Goal: Task Accomplishment & Management: Manage account settings

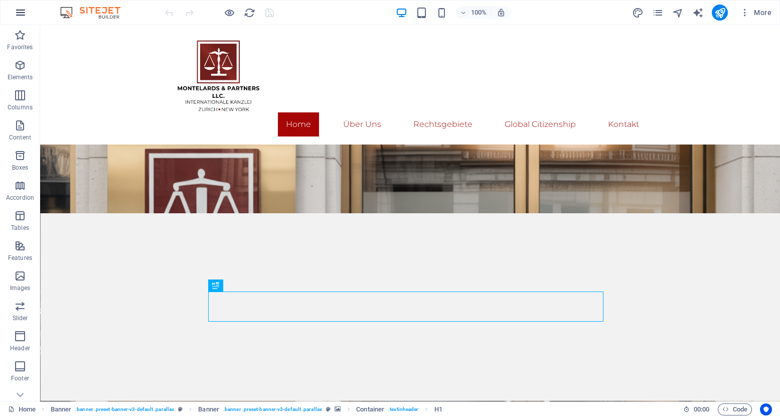
click at [18, 12] on icon "button" at bounding box center [21, 13] width 12 height 12
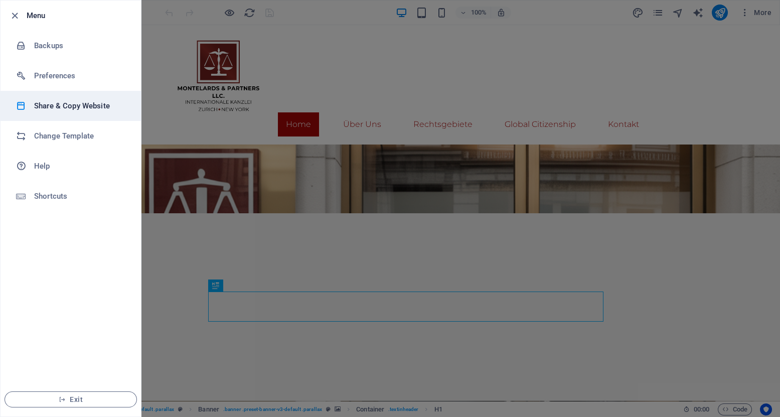
click at [74, 109] on h6 "Share & Copy Website" at bounding box center [80, 106] width 93 height 12
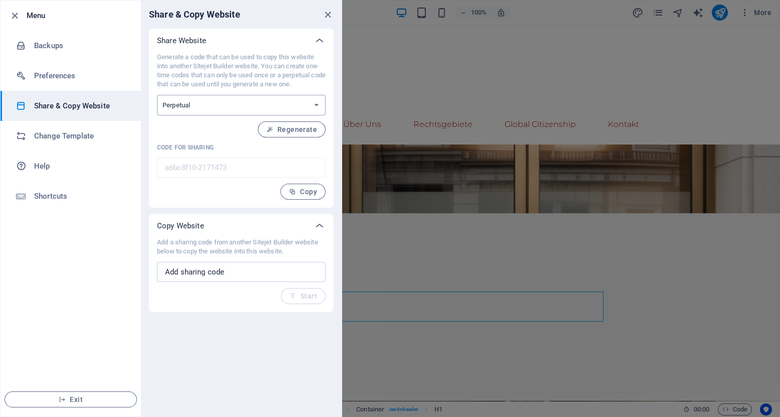
click at [212, 95] on select "One-time Perpetual" at bounding box center [241, 105] width 169 height 21
select select "onetime"
click at [157, 95] on select "One-time Perpetual" at bounding box center [241, 105] width 169 height 21
click at [305, 129] on span "Generate" at bounding box center [295, 129] width 43 height 8
type input "d822b142-2171473"
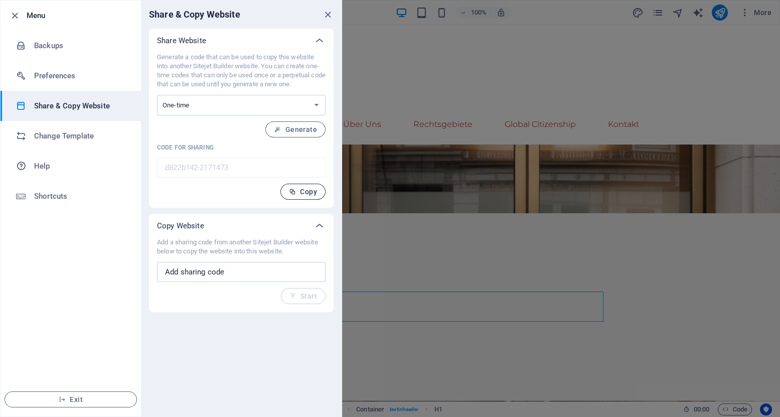
click at [303, 193] on span "Copy" at bounding box center [303, 192] width 28 height 8
click at [258, 275] on input "text" at bounding box center [241, 272] width 169 height 20
click at [318, 227] on icon at bounding box center [319, 226] width 12 height 12
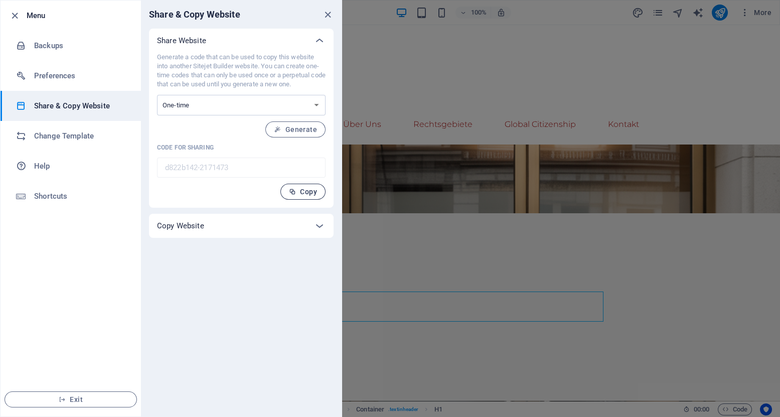
click at [297, 197] on button "Copy" at bounding box center [302, 192] width 45 height 16
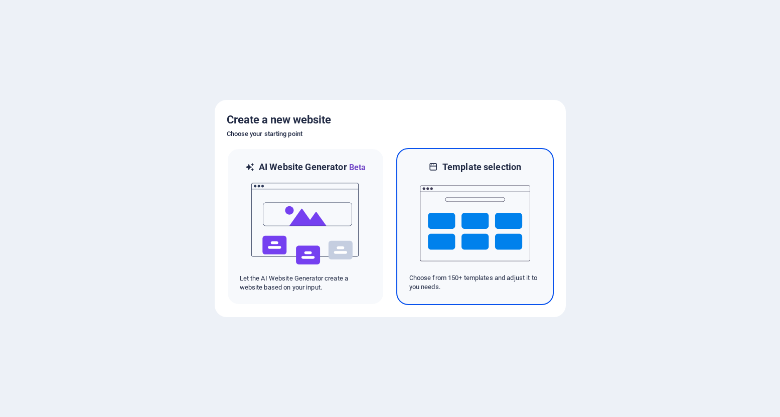
click at [466, 213] on img at bounding box center [475, 223] width 110 height 100
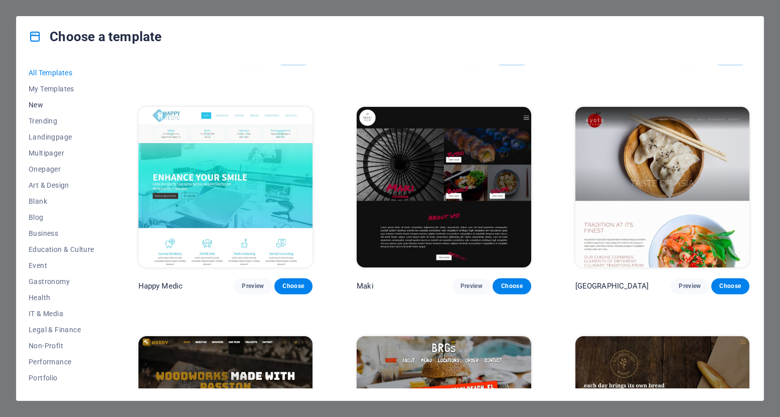
click at [39, 104] on span "New" at bounding box center [62, 105] width 66 height 8
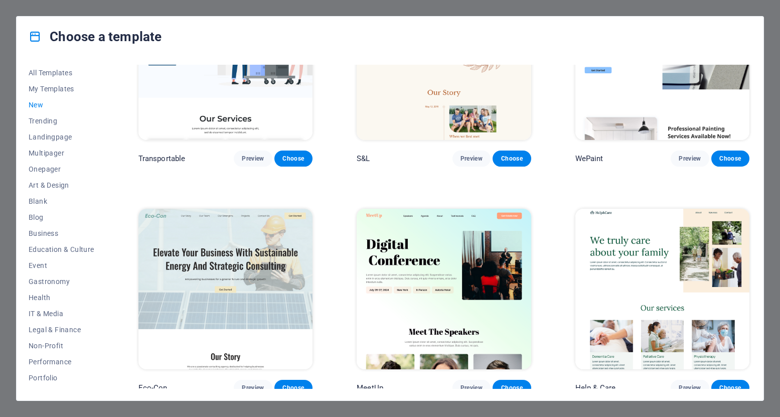
click at [39, 104] on span "New" at bounding box center [62, 105] width 66 height 8
click at [47, 197] on span "Blank" at bounding box center [62, 201] width 66 height 8
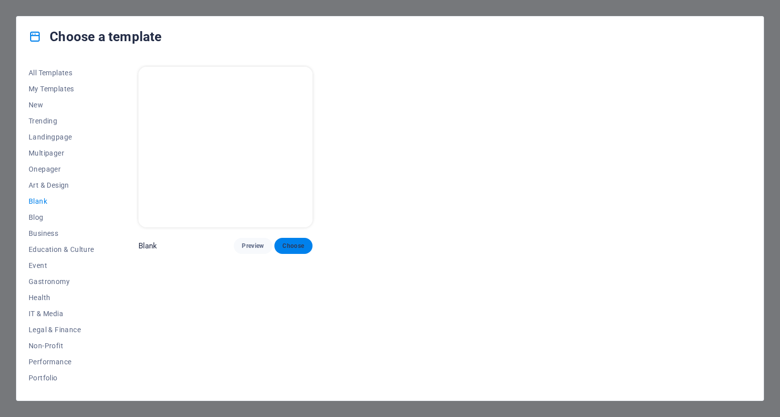
click at [296, 242] on span "Choose" at bounding box center [293, 246] width 22 height 8
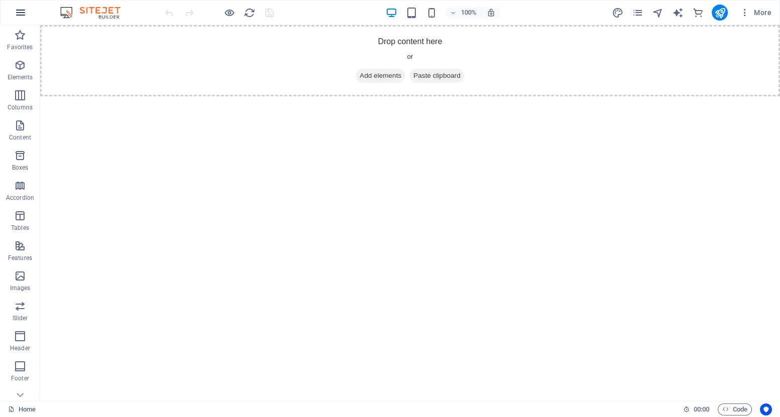
click at [17, 10] on icon "button" at bounding box center [21, 13] width 12 height 12
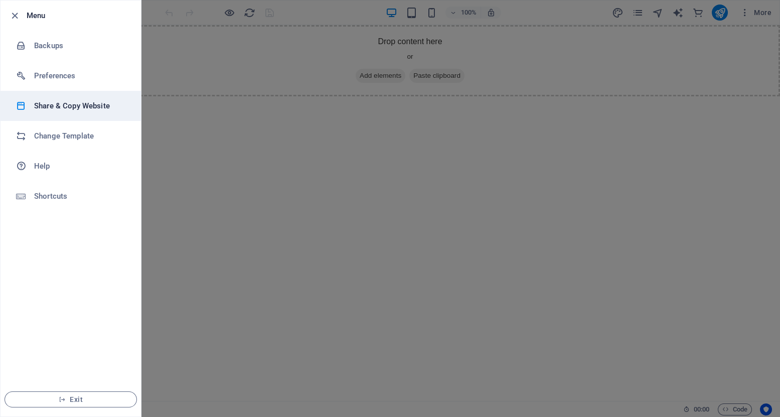
click at [65, 109] on h6 "Share & Copy Website" at bounding box center [80, 106] width 93 height 12
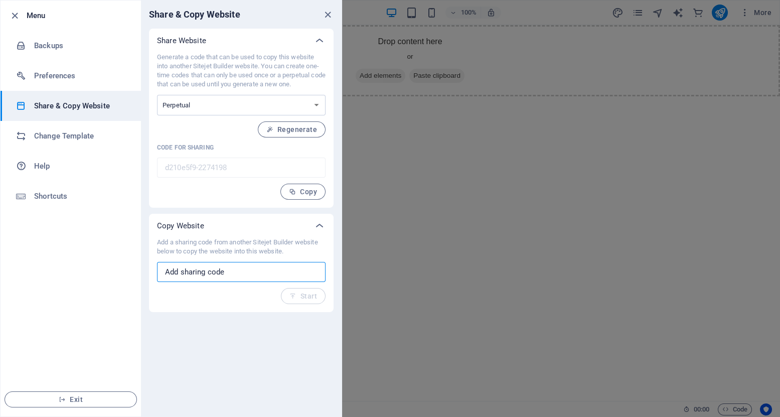
click at [244, 270] on input "text" at bounding box center [241, 272] width 169 height 20
paste input "KXE9pbb5f1:[K9"
click at [311, 298] on span "Start" at bounding box center [303, 296] width 28 height 8
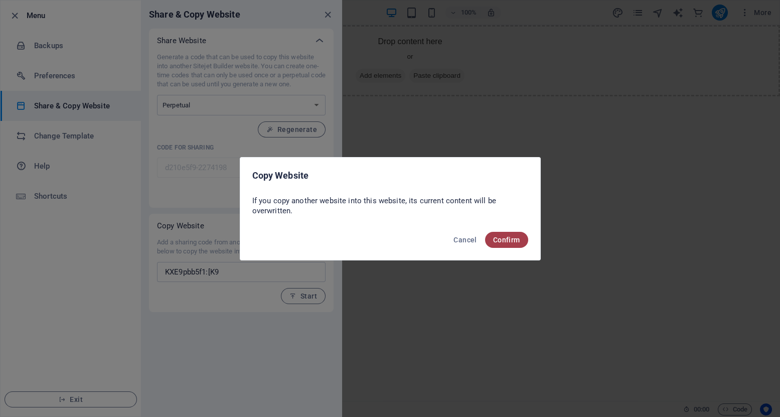
click at [509, 242] on span "Confirm" at bounding box center [506, 240] width 27 height 8
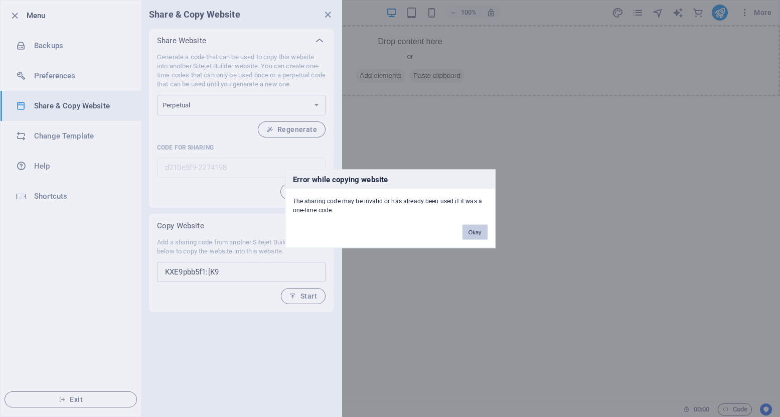
click at [478, 233] on button "Okay" at bounding box center [474, 231] width 25 height 15
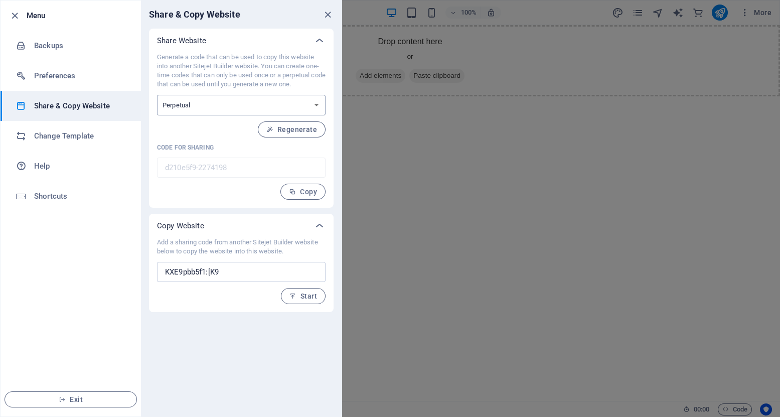
click at [245, 106] on select "One-time Perpetual" at bounding box center [241, 105] width 169 height 21
click at [236, 272] on input "KXE9pbb5f1:[K9" at bounding box center [241, 272] width 169 height 20
click at [235, 272] on input "KXE9pbb5f1:[K9" at bounding box center [241, 272] width 169 height 20
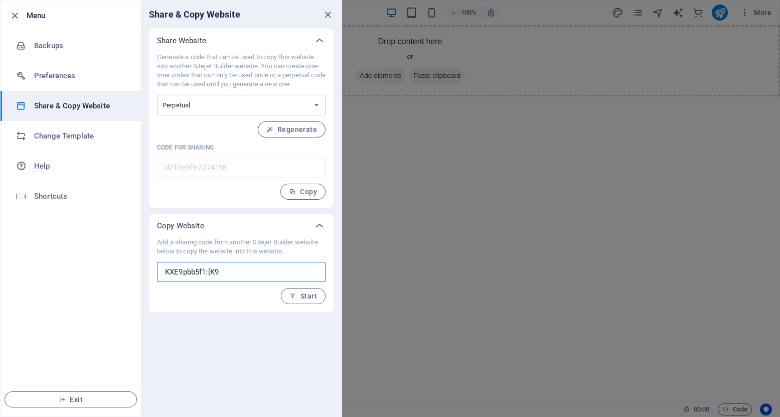
click at [235, 272] on input "KXE9pbb5f1:[K9" at bounding box center [241, 272] width 169 height 20
drag, startPoint x: 235, startPoint y: 272, endPoint x: 191, endPoint y: 270, distance: 44.7
click at [191, 270] on input "KXE9pbb5f1:[K9" at bounding box center [241, 272] width 169 height 20
paste input "625e5b39-2171473"
click at [302, 295] on span "Start" at bounding box center [303, 296] width 28 height 8
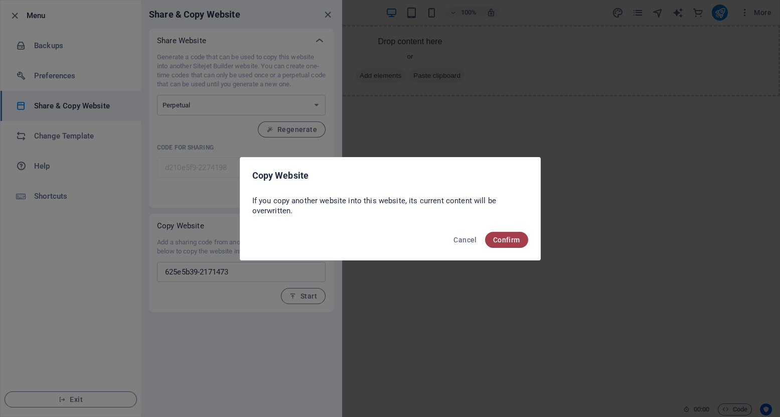
click at [519, 241] on span "Confirm" at bounding box center [506, 240] width 27 height 8
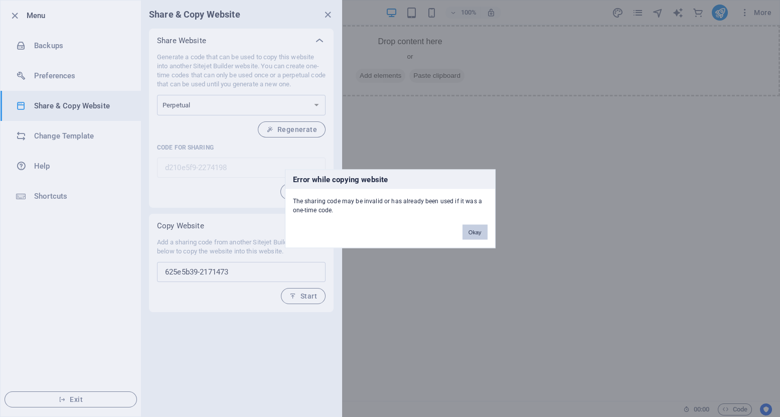
click at [473, 227] on button "Okay" at bounding box center [474, 231] width 25 height 15
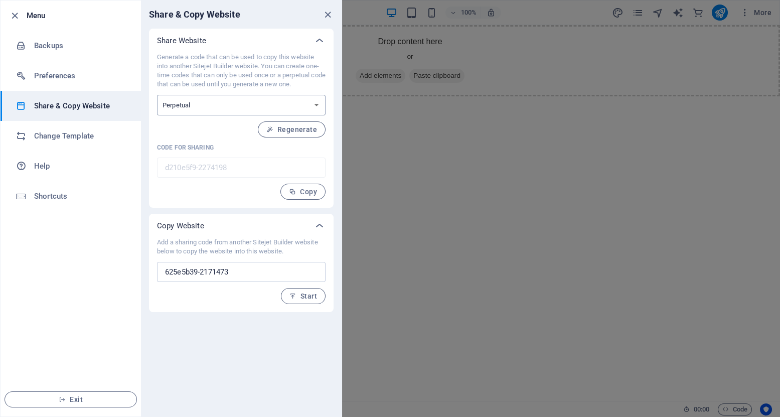
click at [215, 105] on select "One-time Perpetual" at bounding box center [241, 105] width 169 height 21
click at [157, 95] on select "One-time Perpetual" at bounding box center [241, 105] width 169 height 21
drag, startPoint x: 211, startPoint y: 241, endPoint x: 273, endPoint y: 245, distance: 61.8
click at [273, 245] on p "Add a sharing code from another Sitejet Builder website below to copy the websi…" at bounding box center [241, 247] width 169 height 18
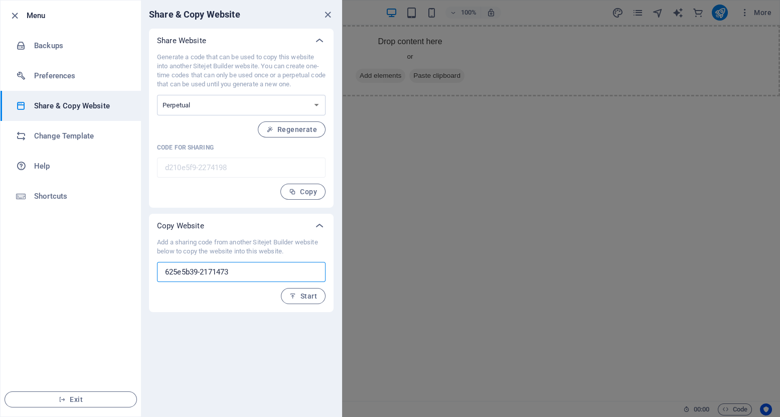
click at [276, 275] on input "625e5b39-2171473" at bounding box center [241, 272] width 169 height 20
click at [305, 296] on span "Start" at bounding box center [303, 296] width 28 height 8
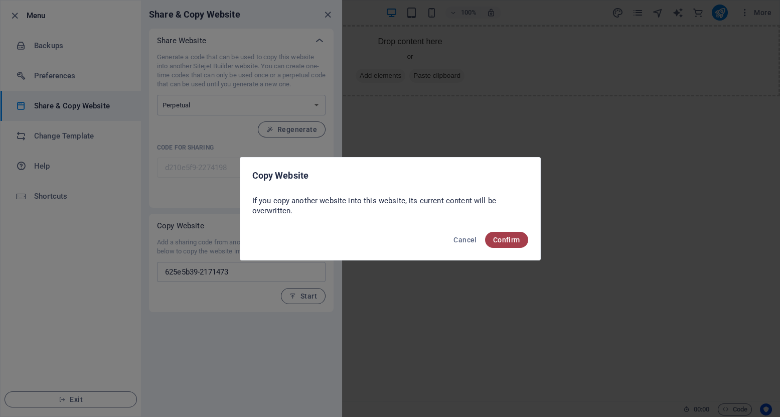
click at [513, 239] on span "Confirm" at bounding box center [506, 240] width 27 height 8
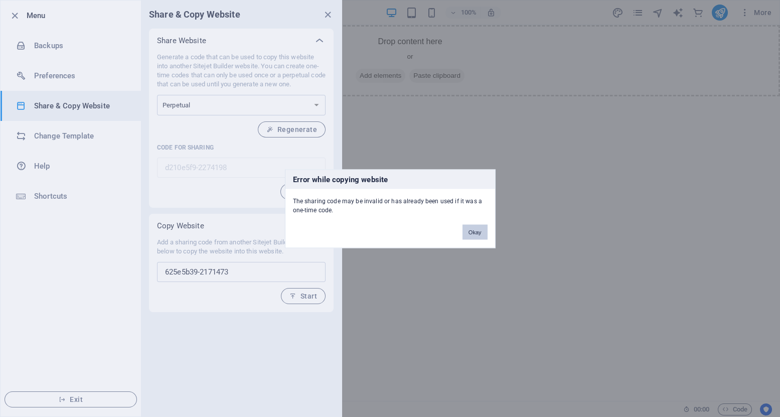
click at [475, 232] on button "Okay" at bounding box center [474, 231] width 25 height 15
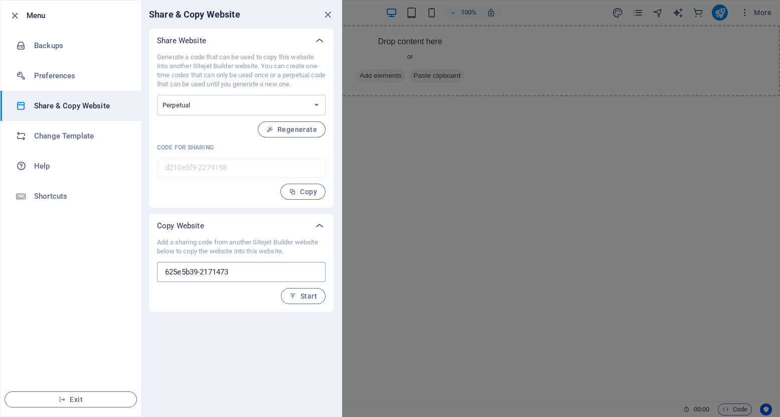
click at [250, 262] on input "625e5b39-2171473" at bounding box center [241, 272] width 169 height 20
paste input "04c0024d"
type input "04c0024d-2171473"
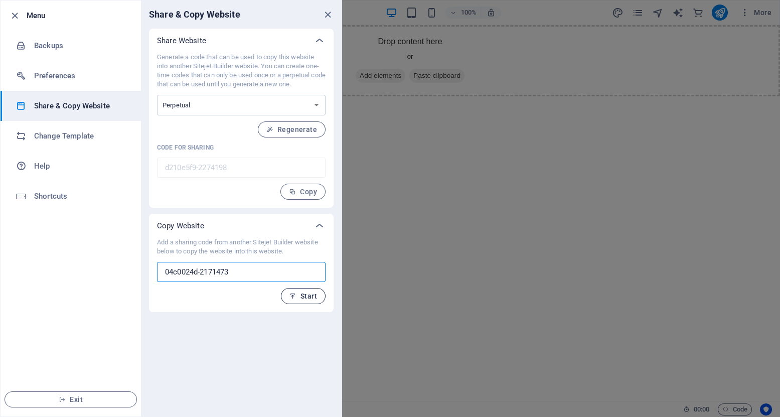
click at [301, 294] on span "Start" at bounding box center [303, 296] width 28 height 8
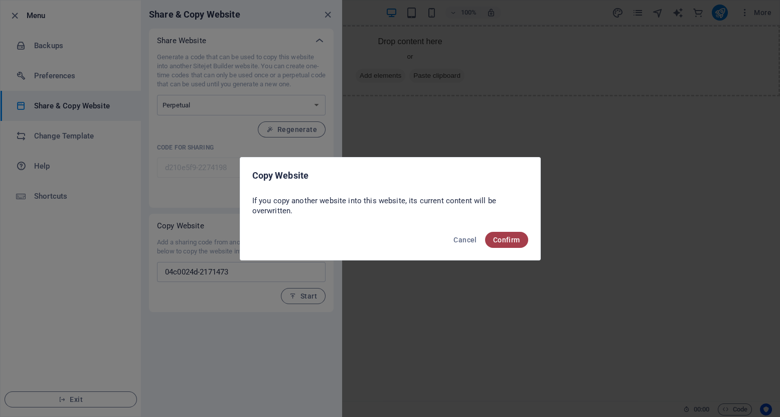
click at [509, 241] on span "Confirm" at bounding box center [506, 240] width 27 height 8
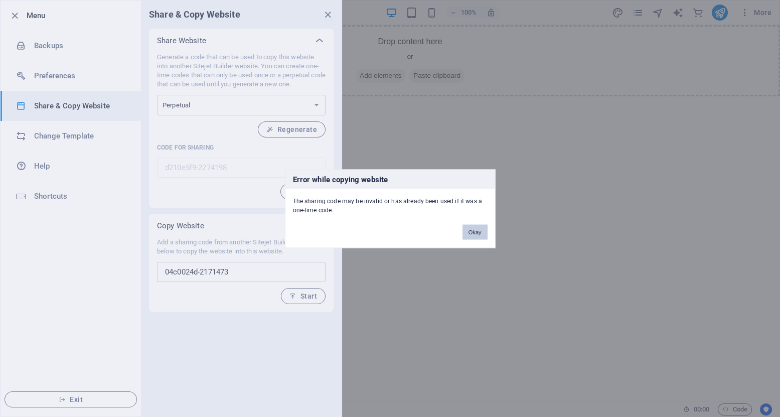
click at [469, 226] on button "Okay" at bounding box center [474, 231] width 25 height 15
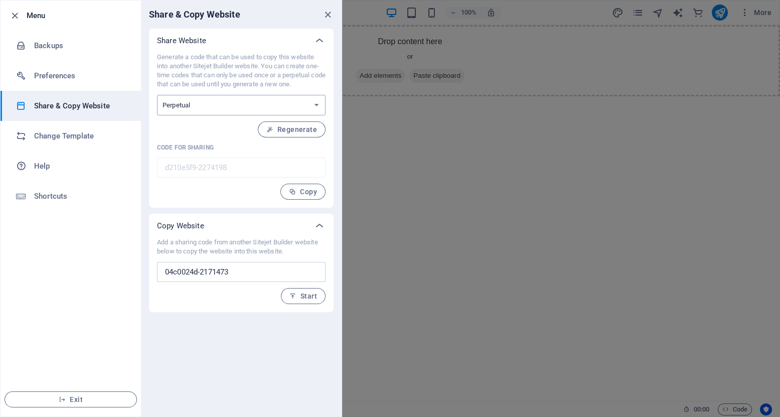
click at [268, 103] on select "One-time Perpetual" at bounding box center [241, 105] width 169 height 21
select select "onetime"
click at [157, 95] on select "One-time Perpetual" at bounding box center [241, 105] width 169 height 21
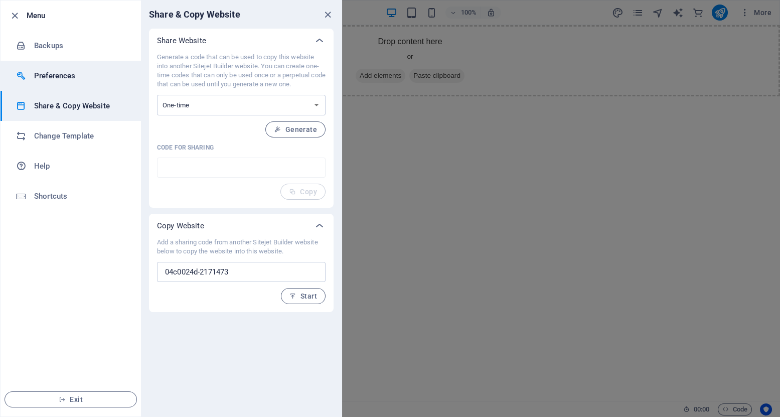
click at [61, 70] on h6 "Preferences" at bounding box center [80, 76] width 93 height 12
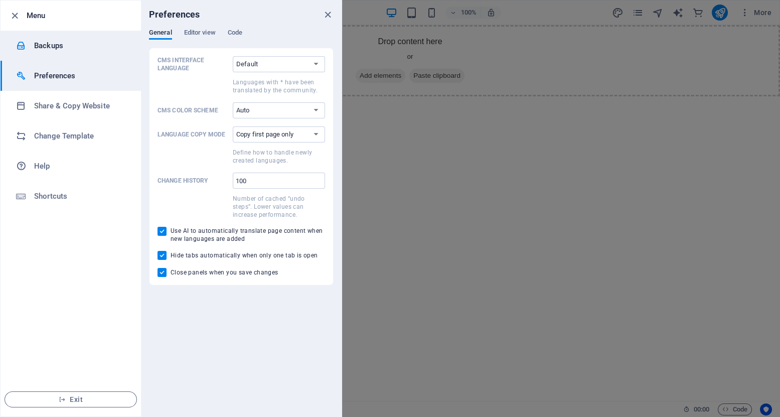
click at [43, 52] on li "Backups" at bounding box center [71, 46] width 140 height 30
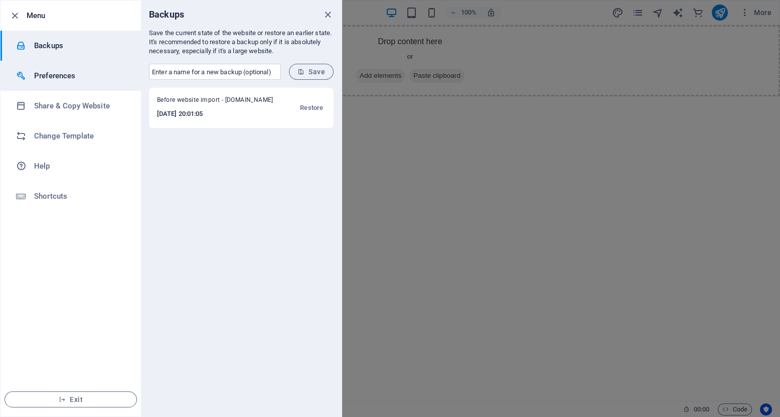
click at [60, 73] on h6 "Preferences" at bounding box center [80, 76] width 93 height 12
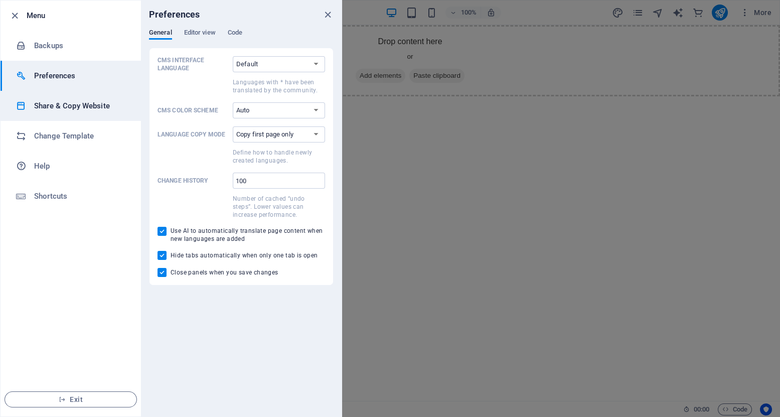
click at [73, 103] on h6 "Share & Copy Website" at bounding box center [80, 106] width 93 height 12
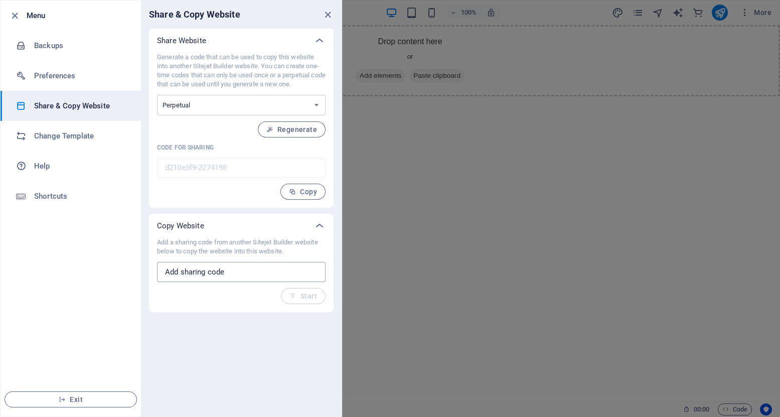
click at [261, 272] on input "text" at bounding box center [241, 272] width 169 height 20
paste input "04c0024d-2171473"
type input "04c0024d-2171473"
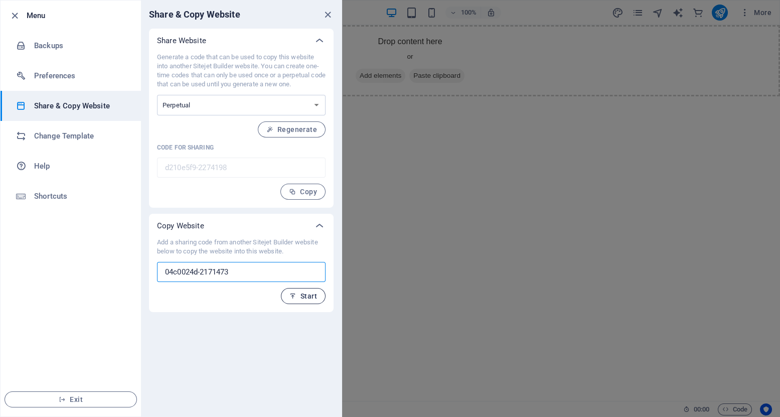
click at [313, 293] on span "Start" at bounding box center [303, 296] width 28 height 8
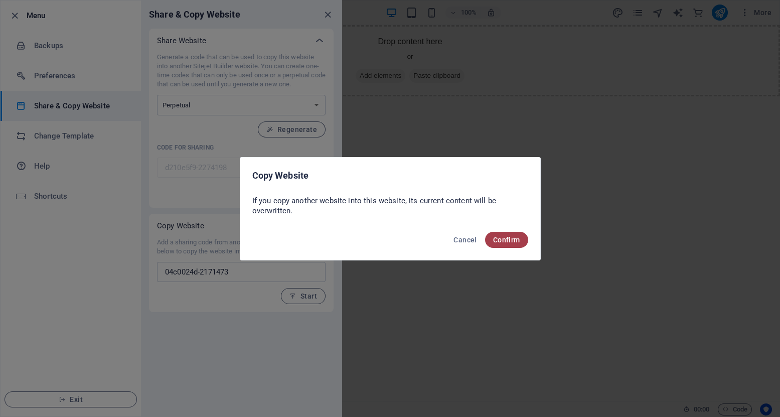
click at [512, 236] on span "Confirm" at bounding box center [506, 240] width 27 height 8
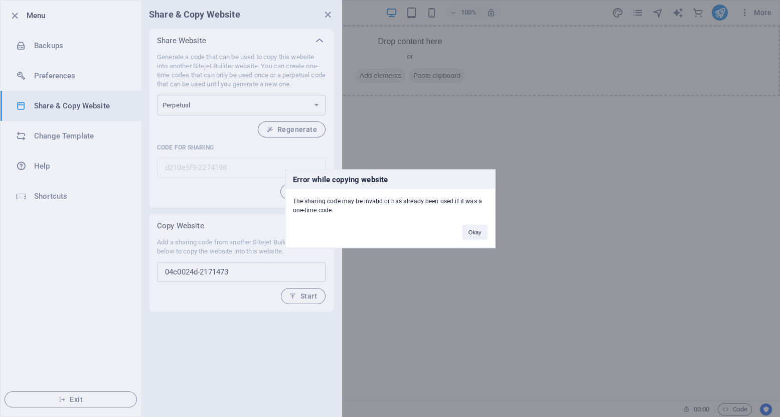
drag, startPoint x: 322, startPoint y: 200, endPoint x: 438, endPoint y: 205, distance: 116.0
click at [436, 206] on div "The sharing code may be invalid or has already been used if it was a one-time c…" at bounding box center [390, 202] width 210 height 26
drag, startPoint x: 442, startPoint y: 203, endPoint x: 359, endPoint y: 197, distance: 83.0
click at [359, 197] on div "The sharing code may be invalid or has already been used if it was a one-time c…" at bounding box center [390, 202] width 210 height 26
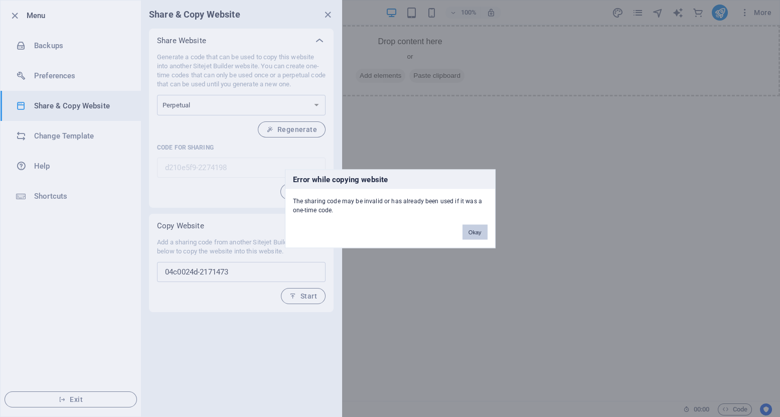
click at [476, 235] on button "Okay" at bounding box center [474, 231] width 25 height 15
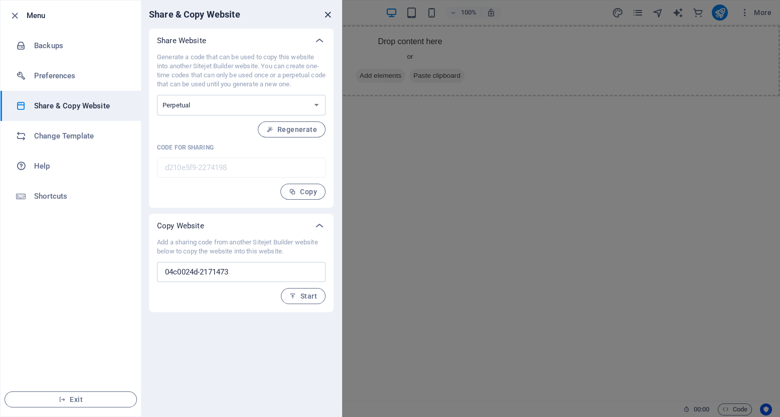
click at [328, 18] on icon "close" at bounding box center [328, 15] width 12 height 12
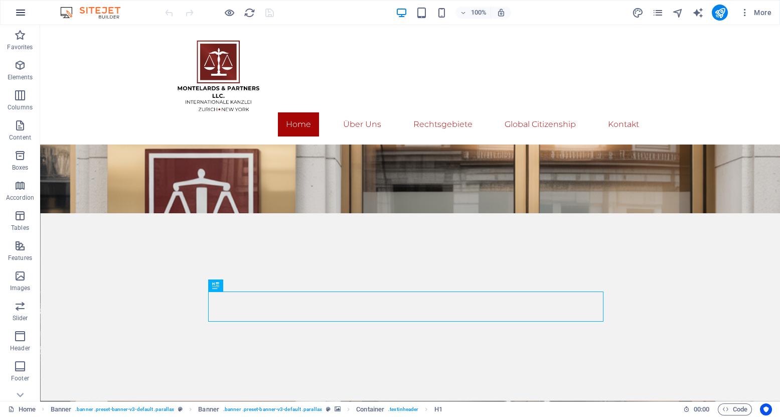
click at [15, 13] on icon "button" at bounding box center [21, 13] width 12 height 12
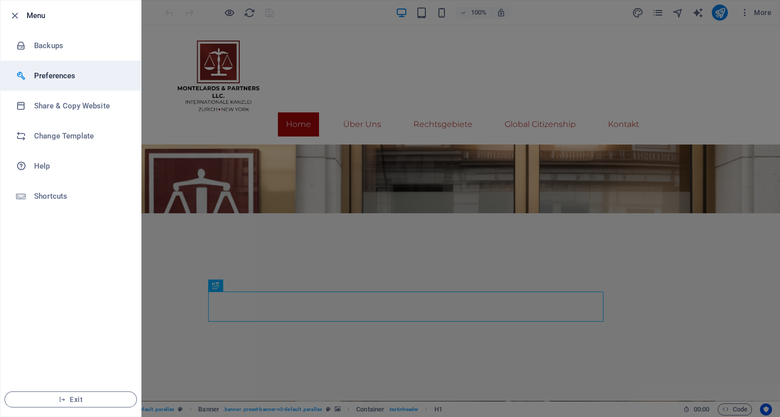
click at [60, 76] on h6 "Preferences" at bounding box center [80, 76] width 93 height 12
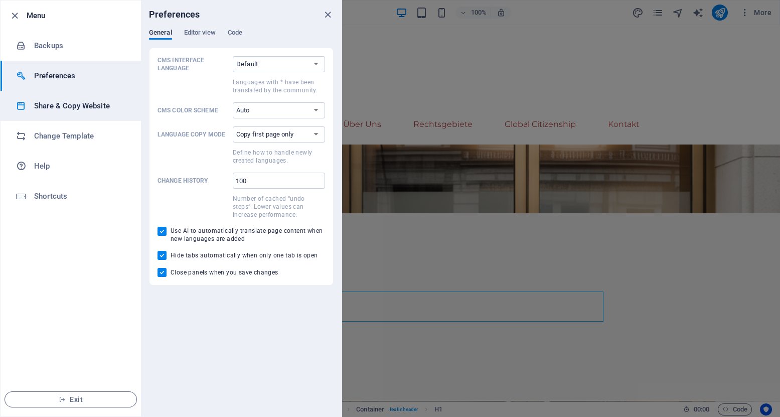
click at [63, 104] on h6 "Share & Copy Website" at bounding box center [80, 106] width 93 height 12
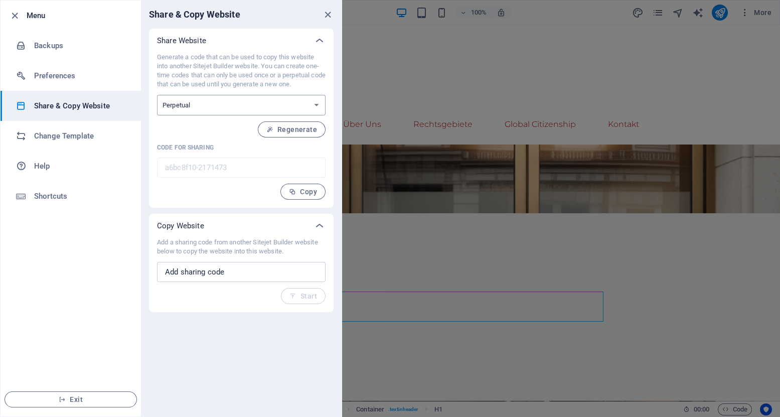
click at [310, 109] on select "One-time Perpetual" at bounding box center [241, 105] width 169 height 21
click at [310, 108] on select "One-time Perpetual" at bounding box center [241, 105] width 169 height 21
click at [296, 133] on span "Regenerate" at bounding box center [291, 129] width 51 height 8
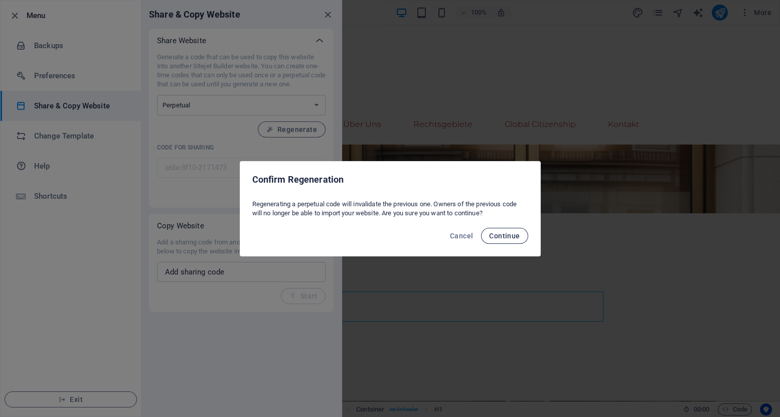
click at [508, 235] on span "Continue" at bounding box center [504, 236] width 31 height 8
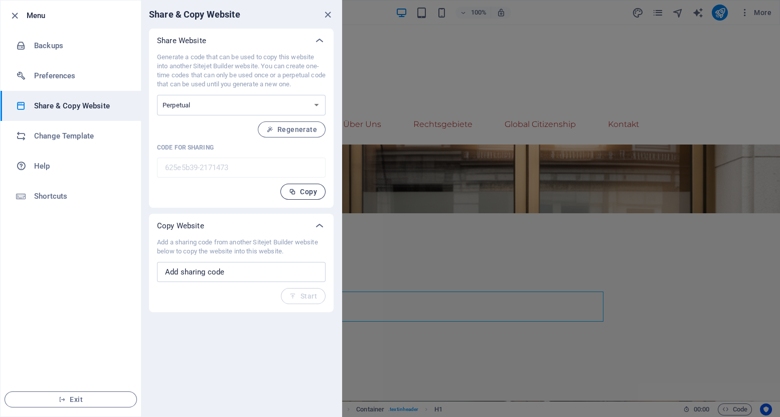
click at [292, 192] on icon "button" at bounding box center [292, 191] width 7 height 7
click at [301, 190] on span "Copy" at bounding box center [303, 192] width 28 height 8
click at [238, 106] on select "One-time Perpetual" at bounding box center [241, 105] width 169 height 21
click at [290, 130] on span "Regenerate" at bounding box center [291, 129] width 51 height 8
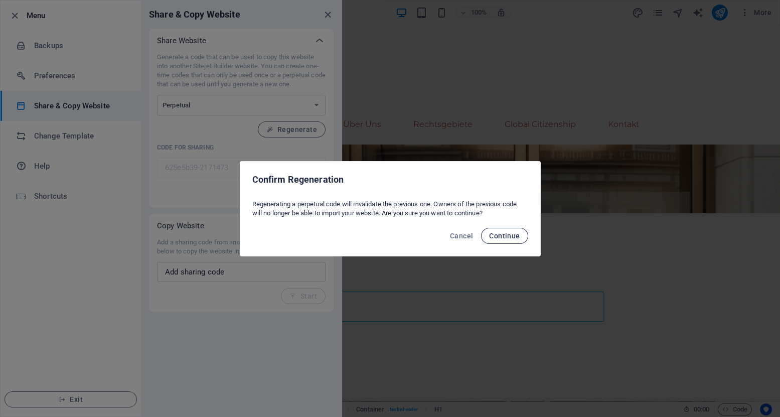
click at [496, 236] on span "Continue" at bounding box center [504, 236] width 31 height 8
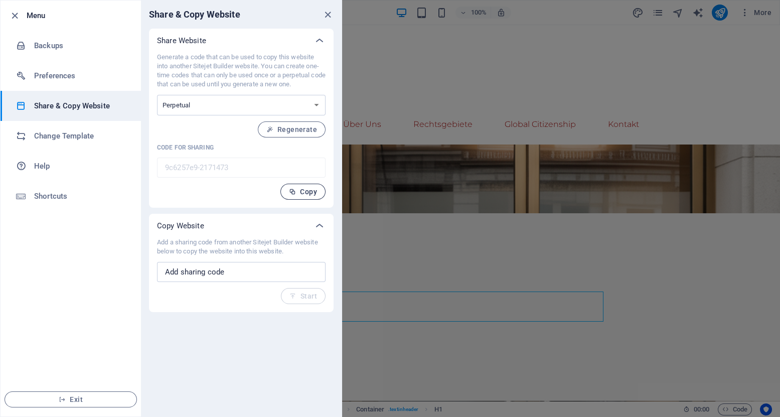
click at [305, 191] on span "Copy" at bounding box center [303, 192] width 28 height 8
click at [300, 194] on span "Copy" at bounding box center [303, 192] width 28 height 8
click at [292, 133] on span "Regenerate" at bounding box center [291, 129] width 51 height 8
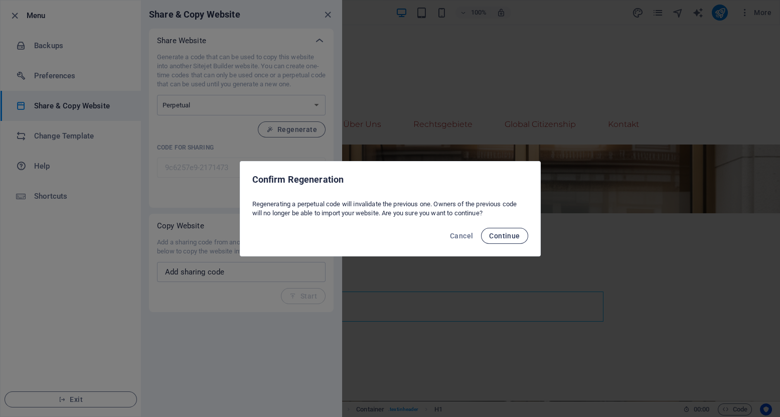
click at [498, 238] on span "Continue" at bounding box center [504, 236] width 31 height 8
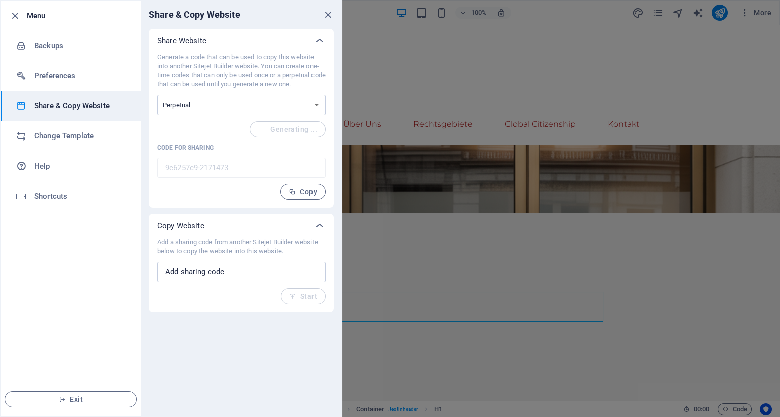
type input "04c0024d-2171473"
click at [306, 191] on span "Copy" at bounding box center [303, 192] width 28 height 8
click at [296, 193] on icon "button" at bounding box center [292, 191] width 7 height 7
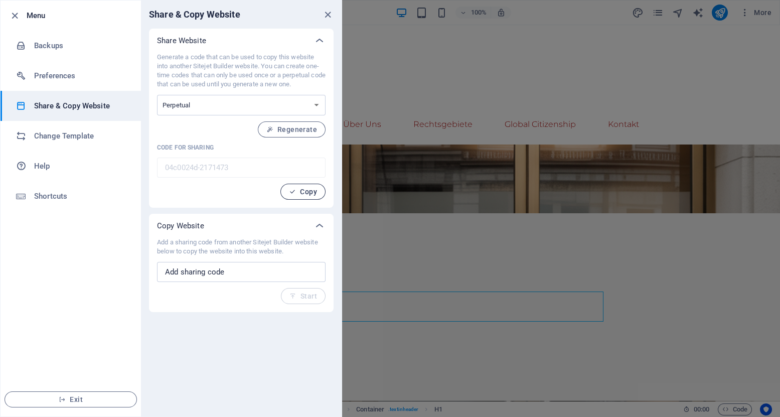
click at [296, 193] on icon "button" at bounding box center [292, 191] width 7 height 7
click at [297, 189] on span "Copy" at bounding box center [303, 192] width 28 height 8
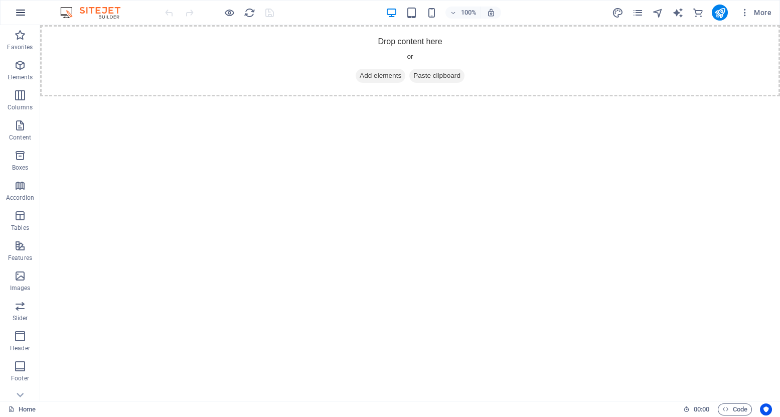
click at [17, 9] on icon "button" at bounding box center [21, 13] width 12 height 12
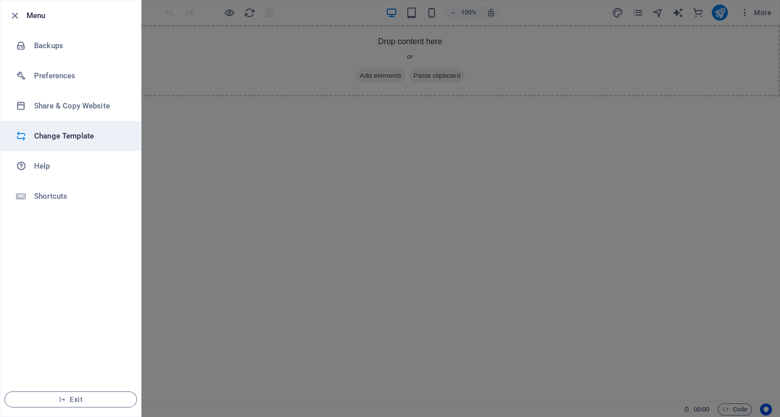
click at [78, 138] on h6 "Change Template" at bounding box center [80, 136] width 93 height 12
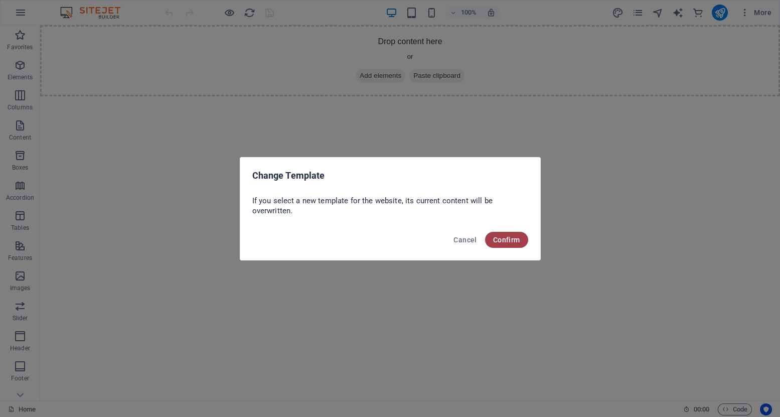
click at [518, 241] on span "Confirm" at bounding box center [506, 240] width 27 height 8
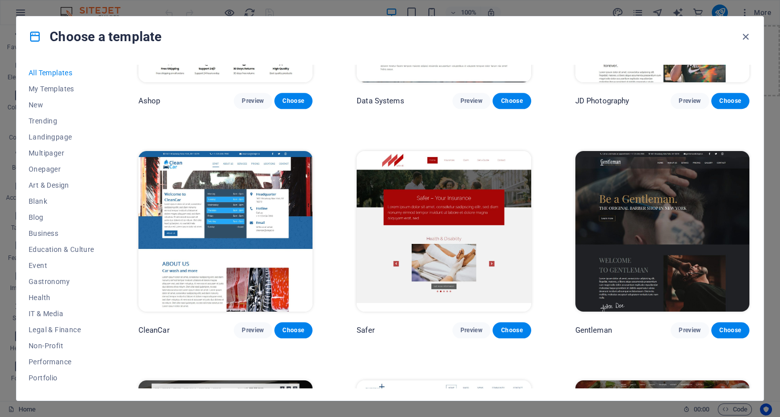
scroll to position [4960, 0]
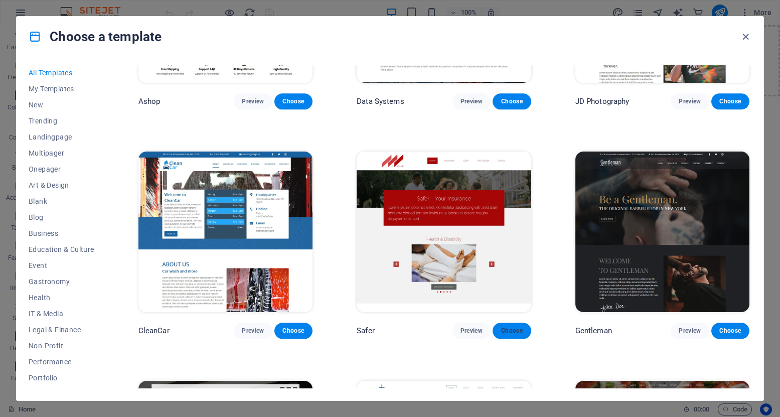
click at [521, 327] on span "Choose" at bounding box center [512, 331] width 22 height 8
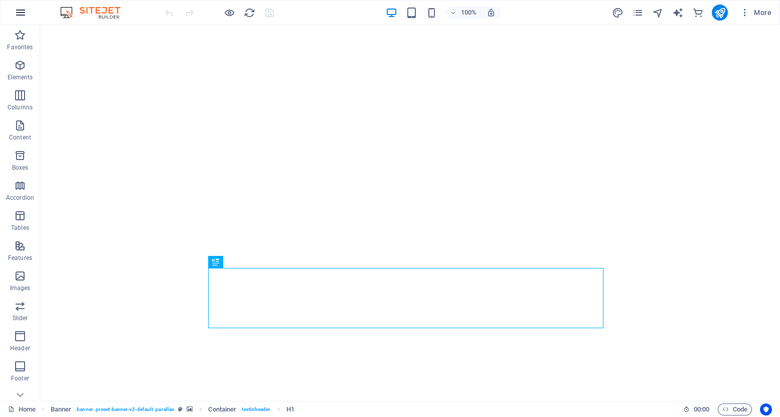
click at [28, 12] on button "button" at bounding box center [21, 13] width 24 height 24
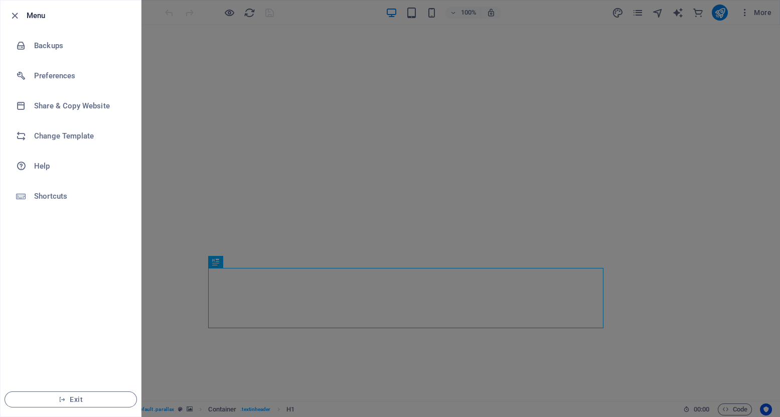
click at [732, 47] on div at bounding box center [390, 208] width 780 height 417
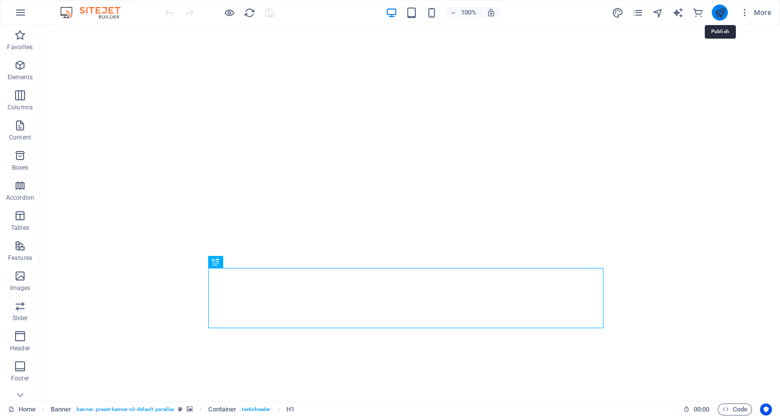
click at [721, 15] on icon "publish" at bounding box center [720, 13] width 12 height 12
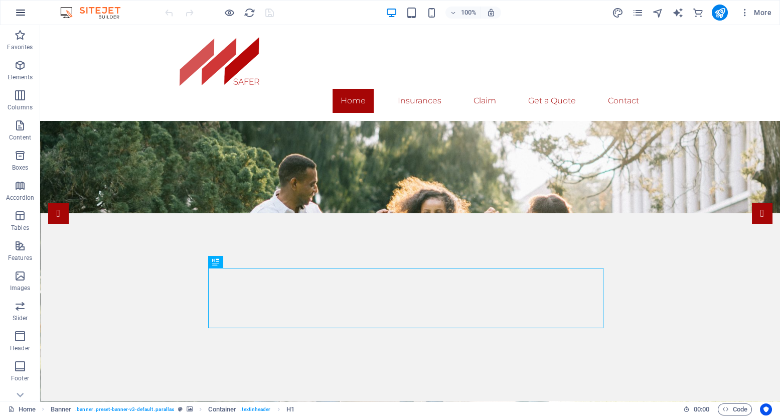
click at [19, 13] on icon "button" at bounding box center [21, 13] width 12 height 12
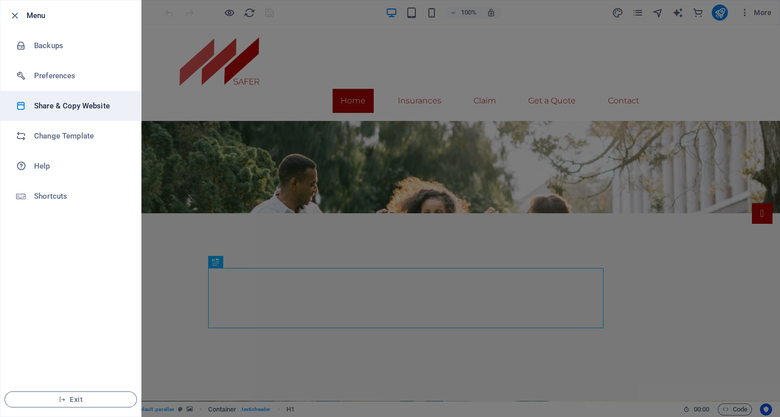
click at [88, 102] on h6 "Share & Copy Website" at bounding box center [80, 106] width 93 height 12
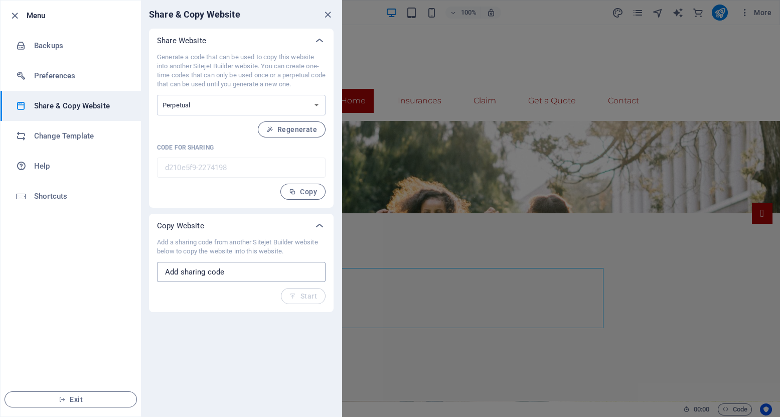
click at [254, 271] on input "text" at bounding box center [241, 272] width 169 height 20
paste input "04c0024d-2171473"
type input "04c0024d-2171473"
click at [316, 297] on span "Start" at bounding box center [303, 296] width 28 height 8
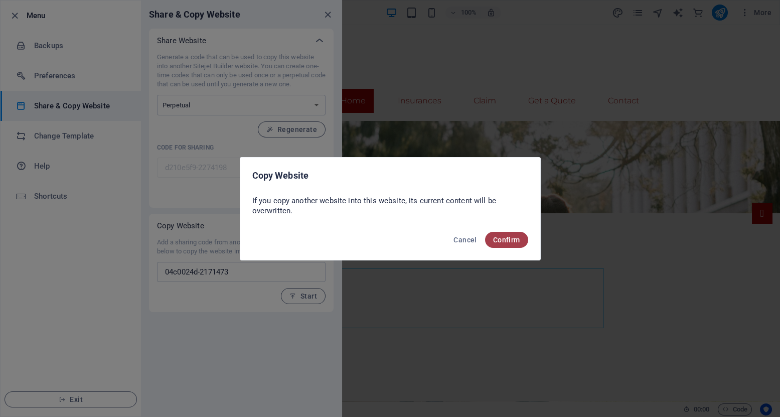
click at [504, 241] on span "Confirm" at bounding box center [506, 240] width 27 height 8
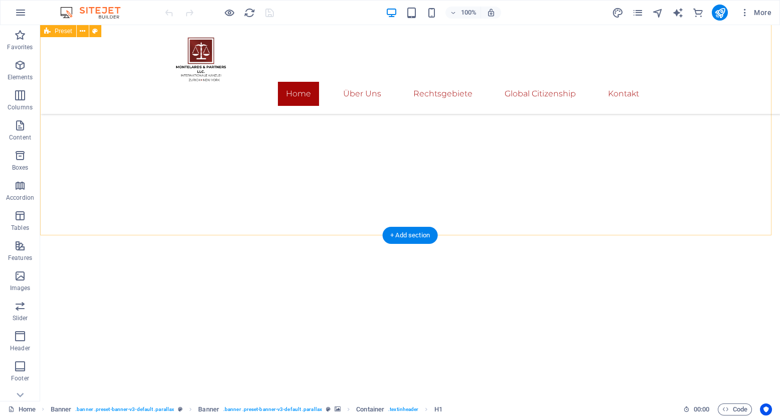
scroll to position [2301, 0]
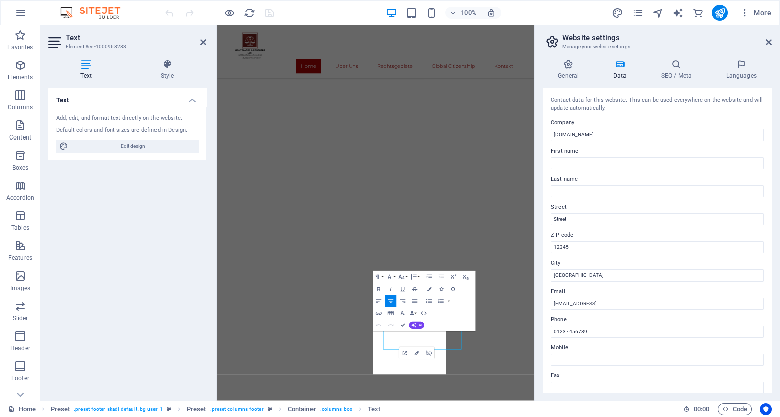
scroll to position [2152, 0]
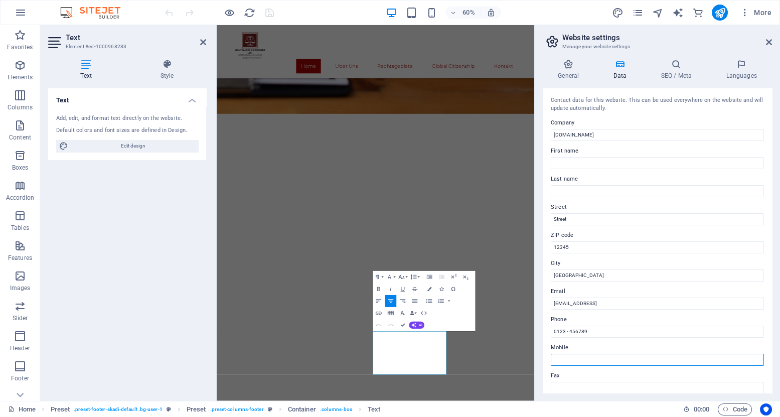
drag, startPoint x: 340, startPoint y: 338, endPoint x: 556, endPoint y: 363, distance: 218.1
click at [556, 363] on input "Mobile" at bounding box center [657, 360] width 213 height 12
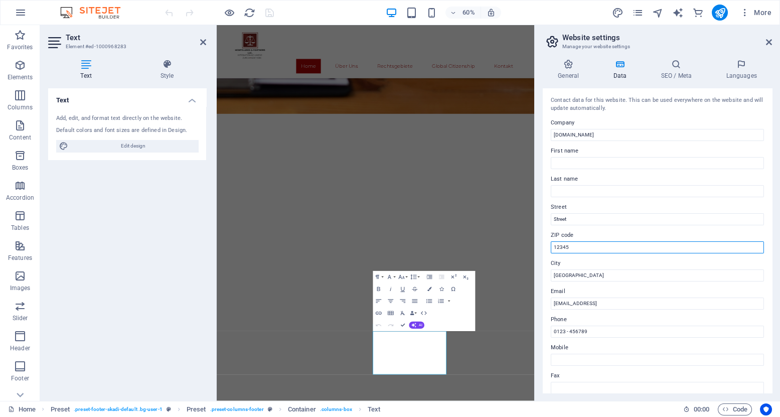
click at [572, 249] on input "12345" at bounding box center [657, 247] width 213 height 12
click at [201, 42] on icon at bounding box center [203, 42] width 6 height 8
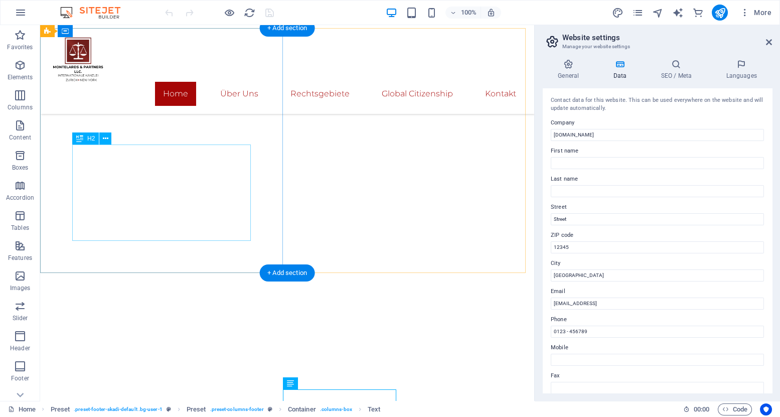
scroll to position [2248, 0]
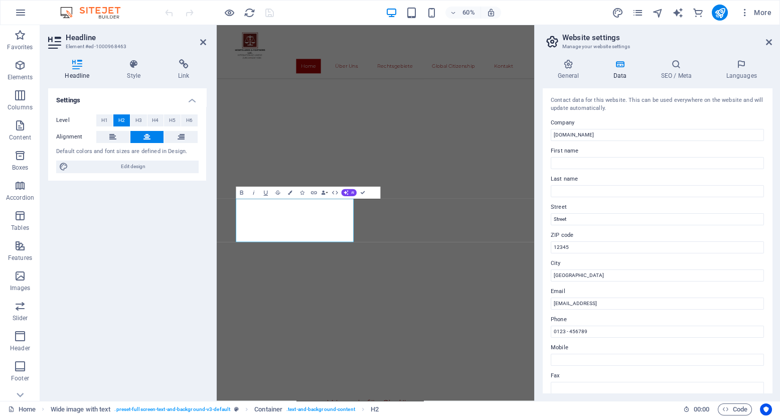
scroll to position [2152, 0]
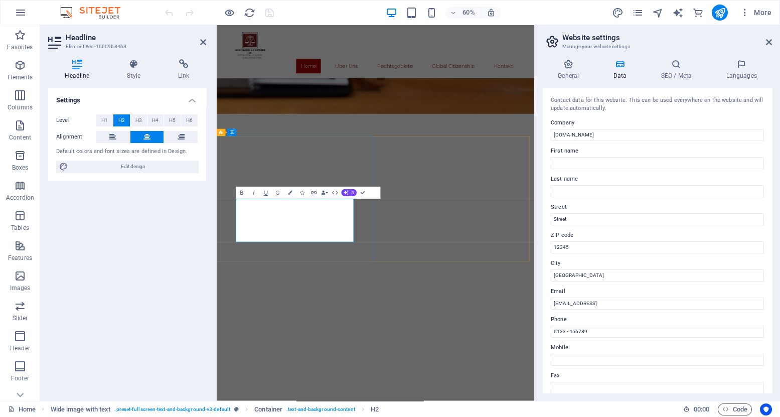
drag, startPoint x: 419, startPoint y: 394, endPoint x: 275, endPoint y: 376, distance: 144.6
copy h2 "[EMAIL_ADDRESS][DOMAIN_NAME]"
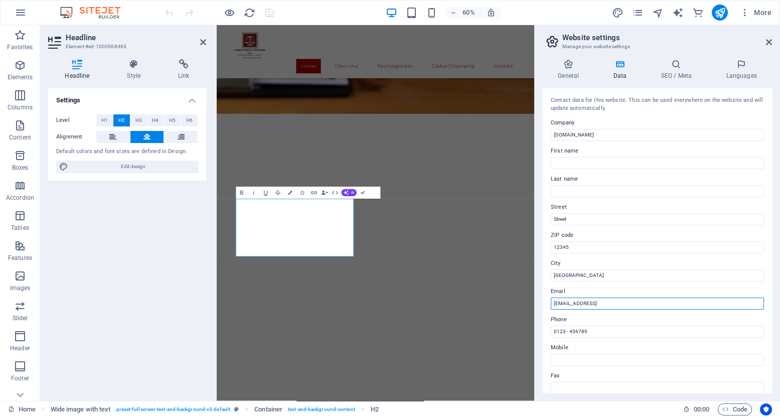
click at [587, 298] on input "[EMAIL_ADDRESS]" at bounding box center [657, 303] width 213 height 12
paste input "[EMAIL_ADDRESS][DOMAIN_NAME]"
type input "[EMAIL_ADDRESS][DOMAIN_NAME]"
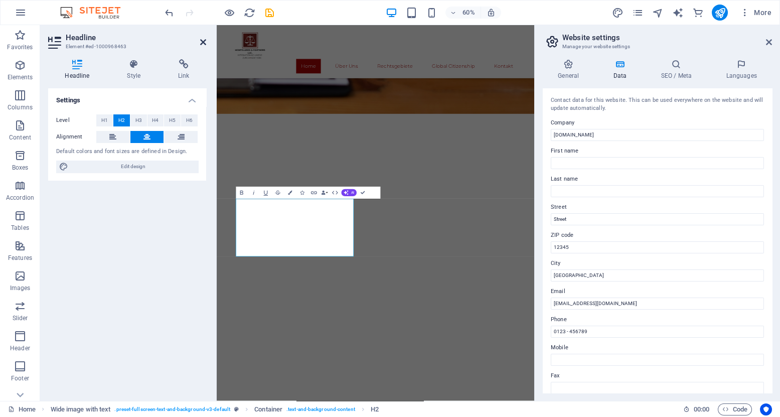
click at [203, 42] on icon at bounding box center [203, 42] width 6 height 8
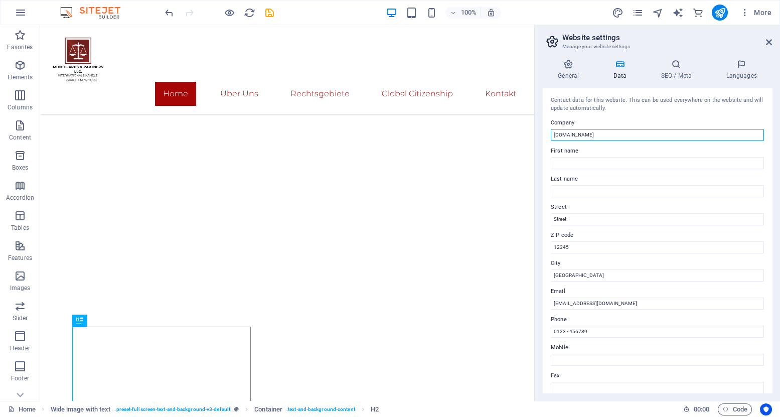
click at [588, 137] on input "[DOMAIN_NAME]" at bounding box center [657, 135] width 213 height 12
type input "Montelards und Partner LLC."
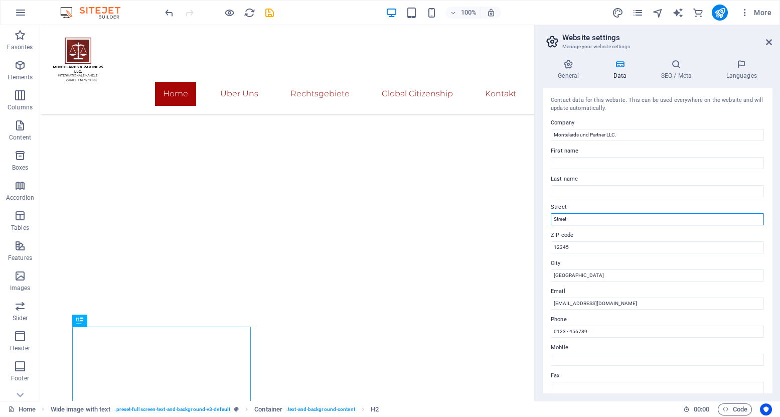
click at [594, 221] on input "Street" at bounding box center [657, 219] width 213 height 12
paste input "[DEMOGRAPHIC_DATA][STREET_ADDRESS]"
type input "[DEMOGRAPHIC_DATA][STREET_ADDRESS]"
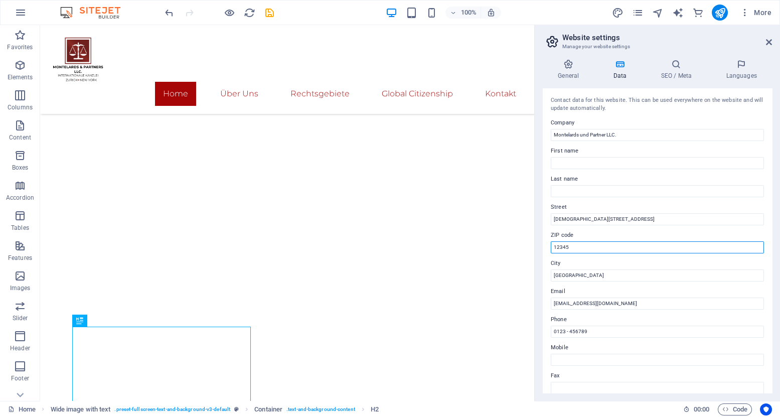
click at [583, 245] on input "12345" at bounding box center [657, 247] width 213 height 12
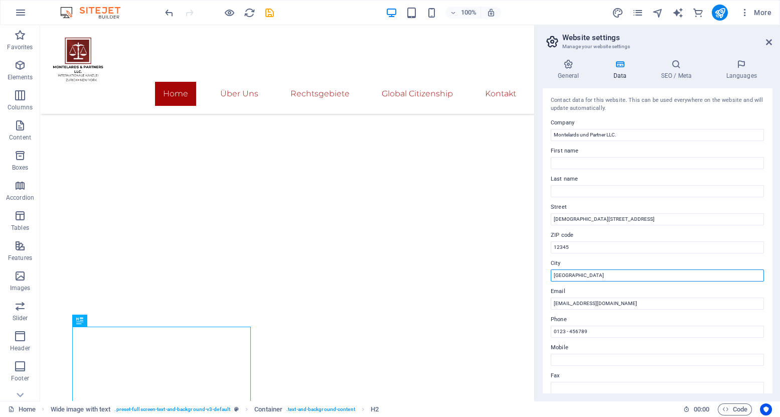
click at [575, 278] on input "[GEOGRAPHIC_DATA]" at bounding box center [657, 275] width 213 height 12
paste input "ZH 8048 [GEOGRAPHIC_DATA]"
drag, startPoint x: 593, startPoint y: 274, endPoint x: 575, endPoint y: 274, distance: 18.6
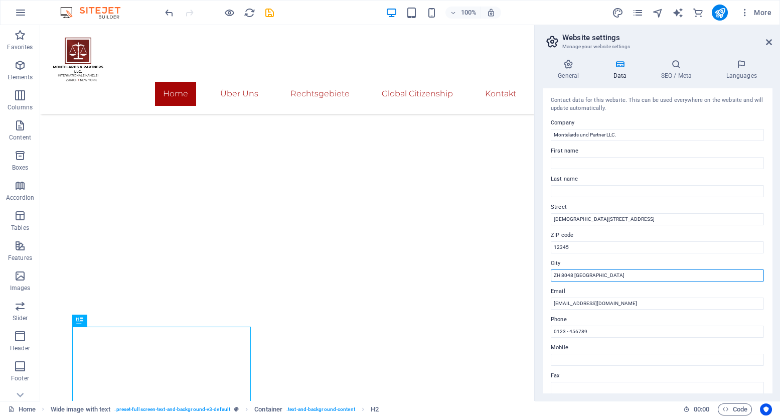
click at [575, 274] on input "ZH 8048 [GEOGRAPHIC_DATA]" at bounding box center [657, 275] width 213 height 12
type input "ZH 8048 [GEOGRAPHIC_DATA]"
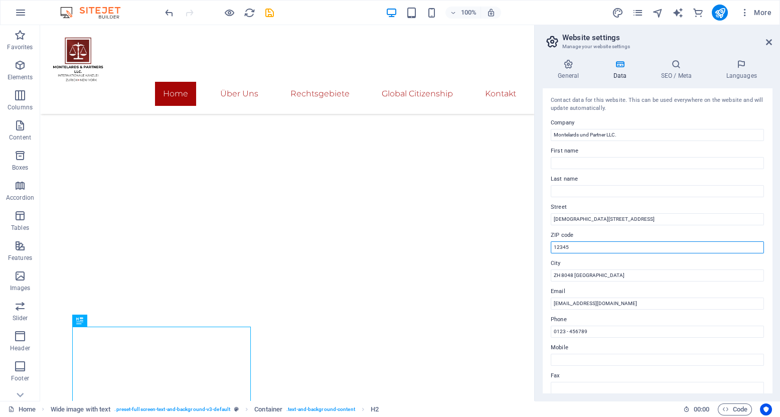
click at [566, 245] on input "12345" at bounding box center [657, 247] width 213 height 12
paste input "[GEOGRAPHIC_DATA]"
click at [569, 247] on input "Zurich CH" at bounding box center [657, 247] width 213 height 12
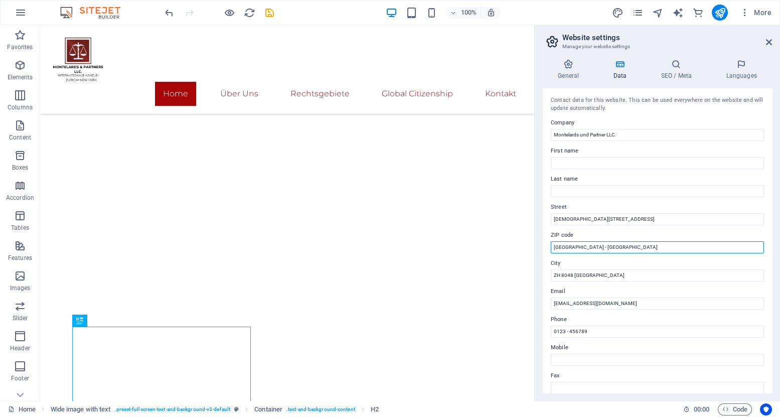
type input "[GEOGRAPHIC_DATA] - [GEOGRAPHIC_DATA]"
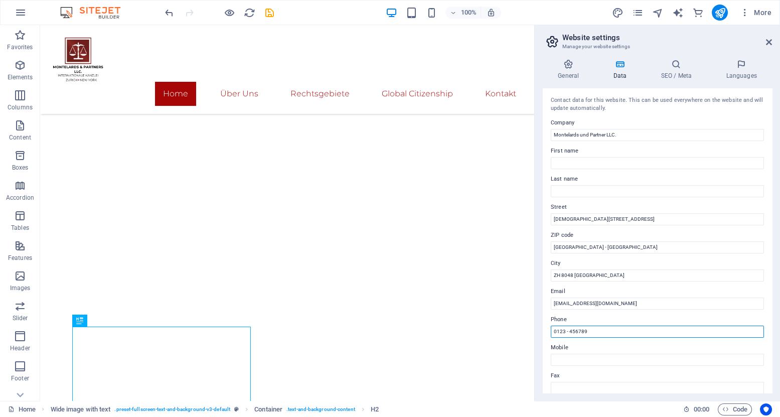
click at [593, 327] on input "0123 - 456789" at bounding box center [657, 332] width 213 height 12
paste input "[PHONE_NUMBER]"
type input "[PHONE_NUMBER]"
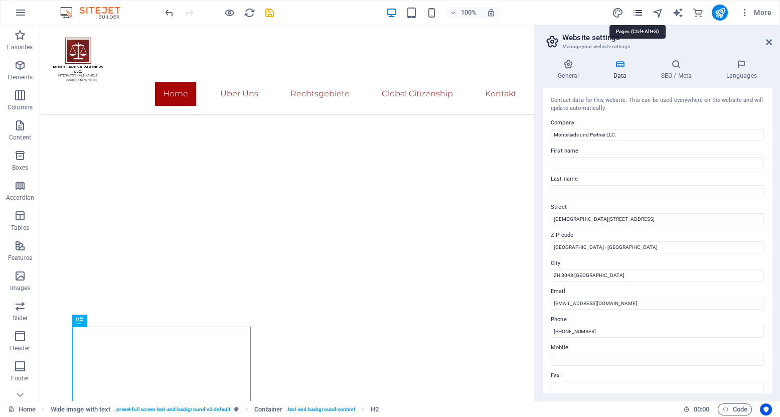
click at [641, 10] on icon "pages" at bounding box center [638, 13] width 12 height 12
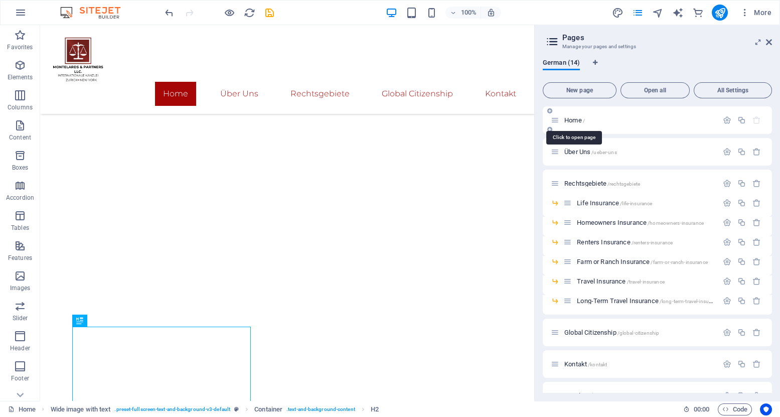
click at [582, 120] on span "Home /" at bounding box center [574, 120] width 21 height 8
click at [726, 123] on icon "button" at bounding box center [727, 120] width 9 height 9
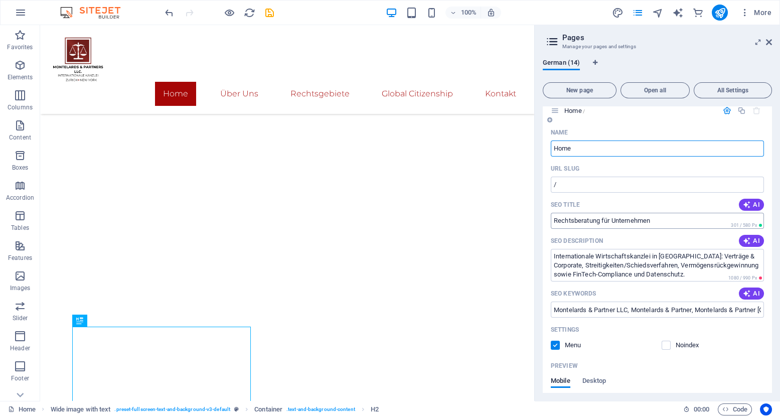
scroll to position [0, 0]
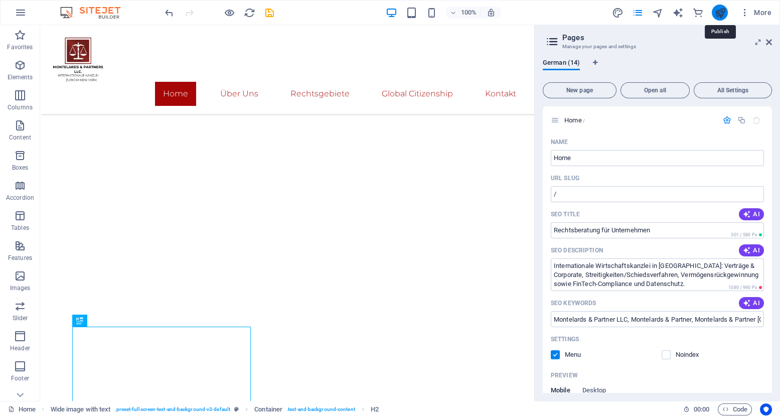
click at [723, 16] on icon "publish" at bounding box center [720, 13] width 12 height 12
